Goal: Task Accomplishment & Management: Use online tool/utility

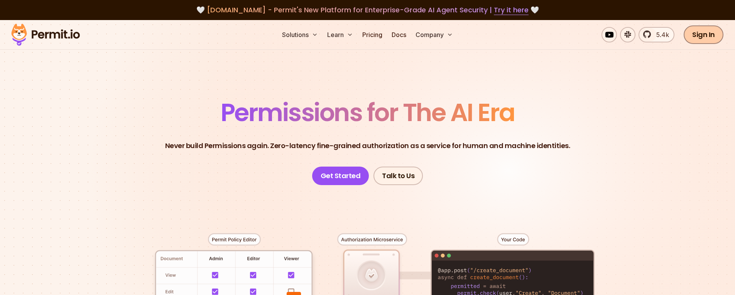
click at [708, 36] on link "Sign In" at bounding box center [704, 34] width 40 height 19
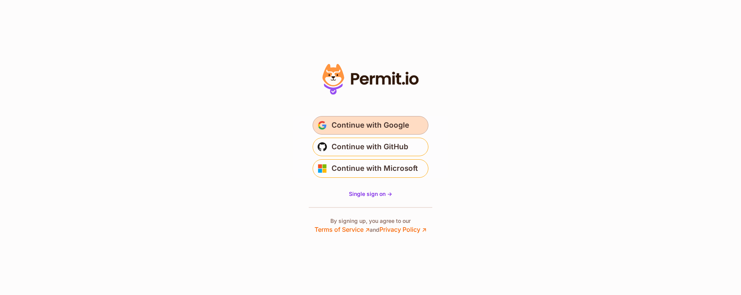
click at [352, 126] on span "Continue with Google" at bounding box center [371, 125] width 78 height 12
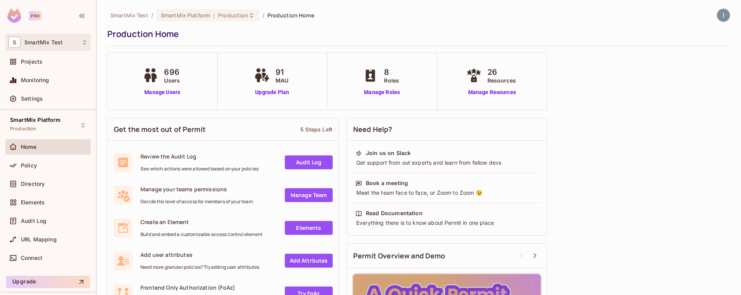
click at [68, 44] on div "S SmartMix Test" at bounding box center [47, 42] width 79 height 11
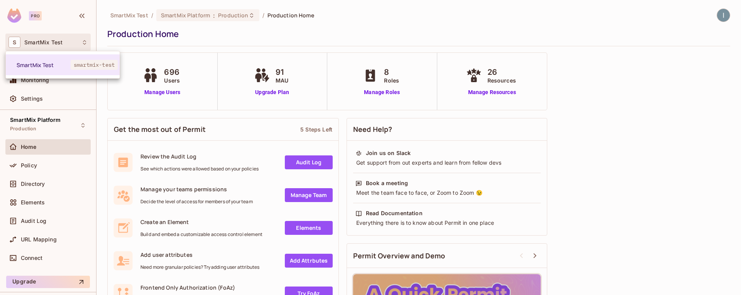
click at [243, 41] on div at bounding box center [370, 147] width 741 height 295
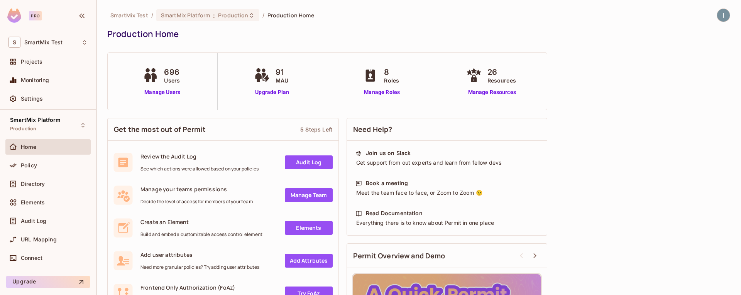
click at [235, 21] on div "SmartMix Test / SmartMix Platform : Production / Production Home" at bounding box center [210, 15] width 207 height 14
click at [238, 16] on span "Production" at bounding box center [233, 15] width 30 height 7
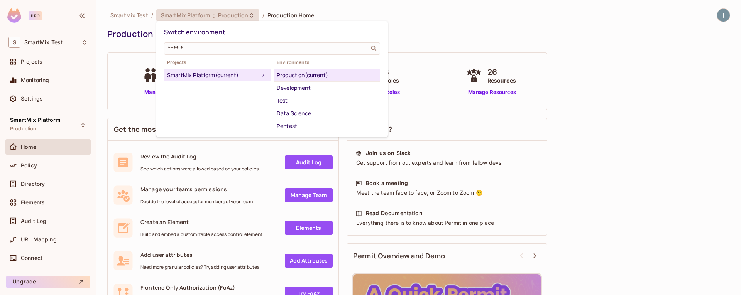
click at [474, 25] on div at bounding box center [370, 147] width 741 height 295
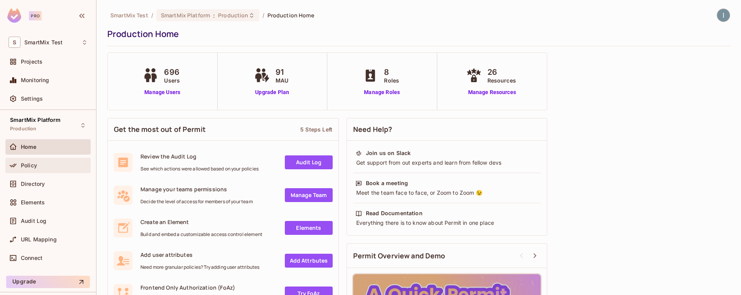
click at [37, 166] on div "Policy" at bounding box center [54, 166] width 67 height 6
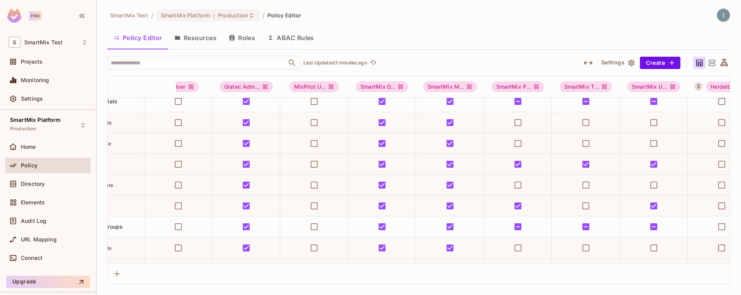
scroll to position [677, 0]
